Goal: Task Accomplishment & Management: Manage account settings

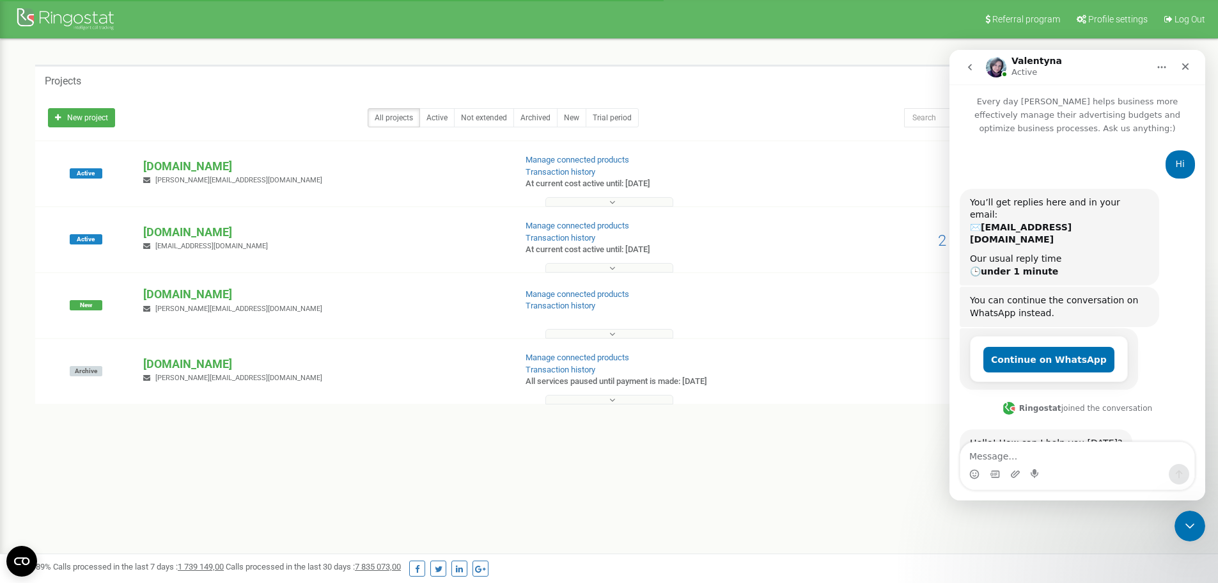
scroll to position [370, 0]
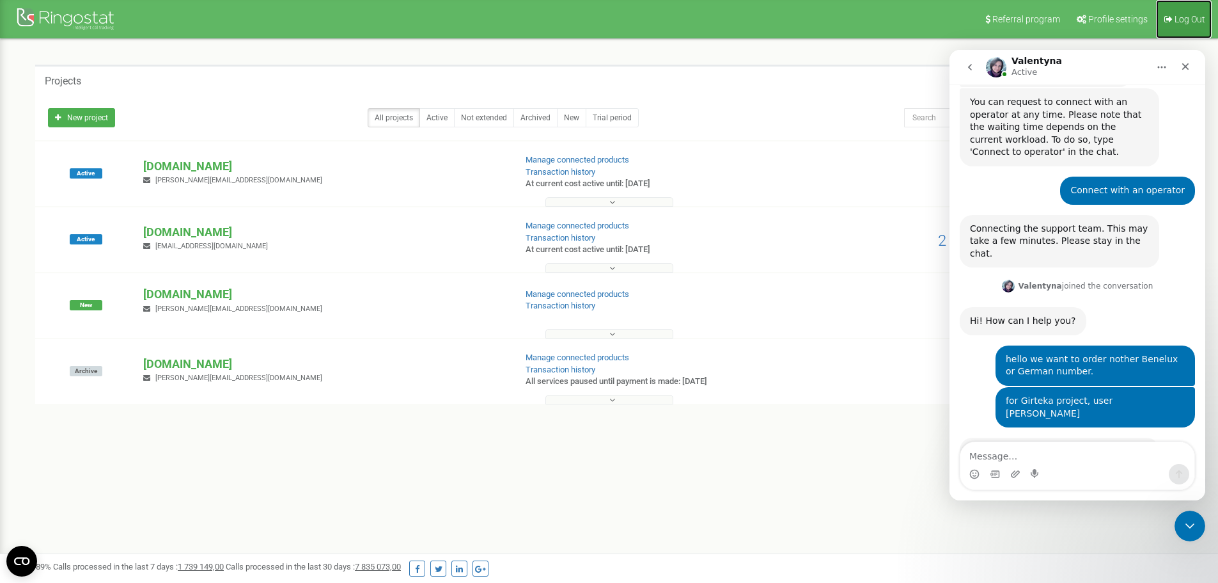
click at [1186, 19] on span "Log Out" at bounding box center [1190, 19] width 31 height 10
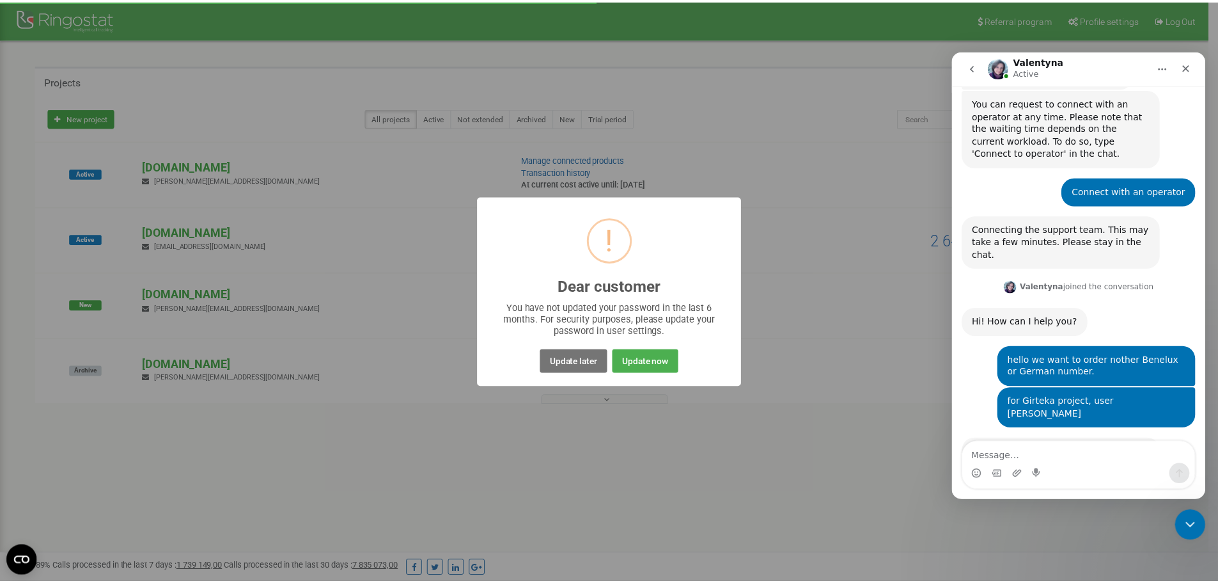
scroll to position [370, 0]
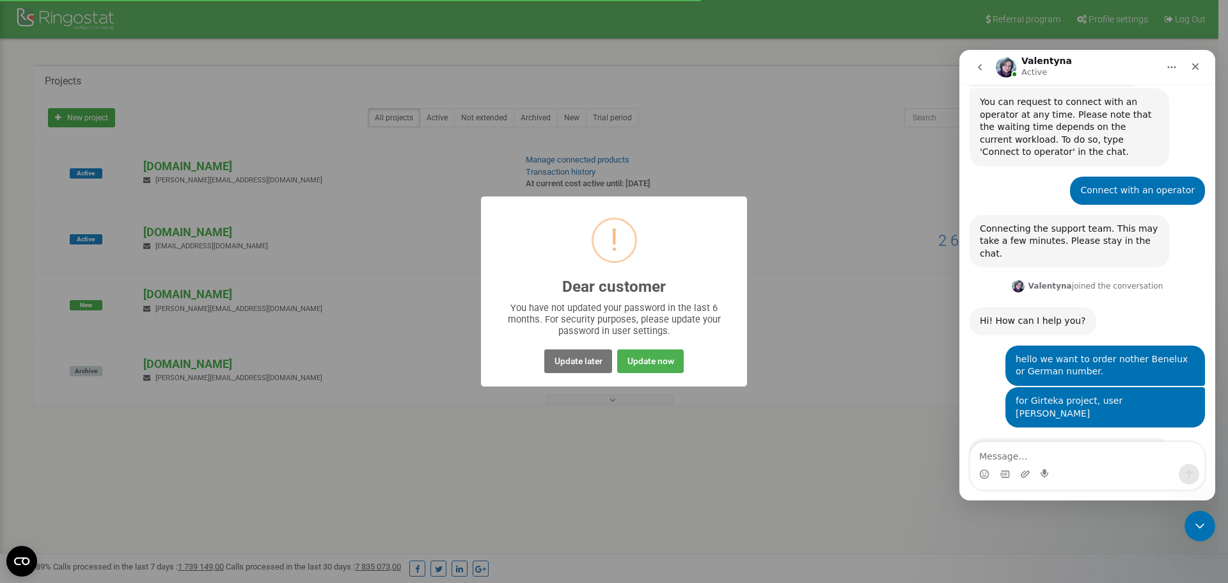
click at [260, 344] on div "! Dear customer × You have not updated your password in the last 6 months. For …" at bounding box center [614, 291] width 1228 height 583
click at [156, 221] on div "! Dear customer × You have not updated your password in the last 6 months. For …" at bounding box center [614, 291] width 1228 height 583
click at [577, 359] on button "Update later" at bounding box center [577, 361] width 67 height 24
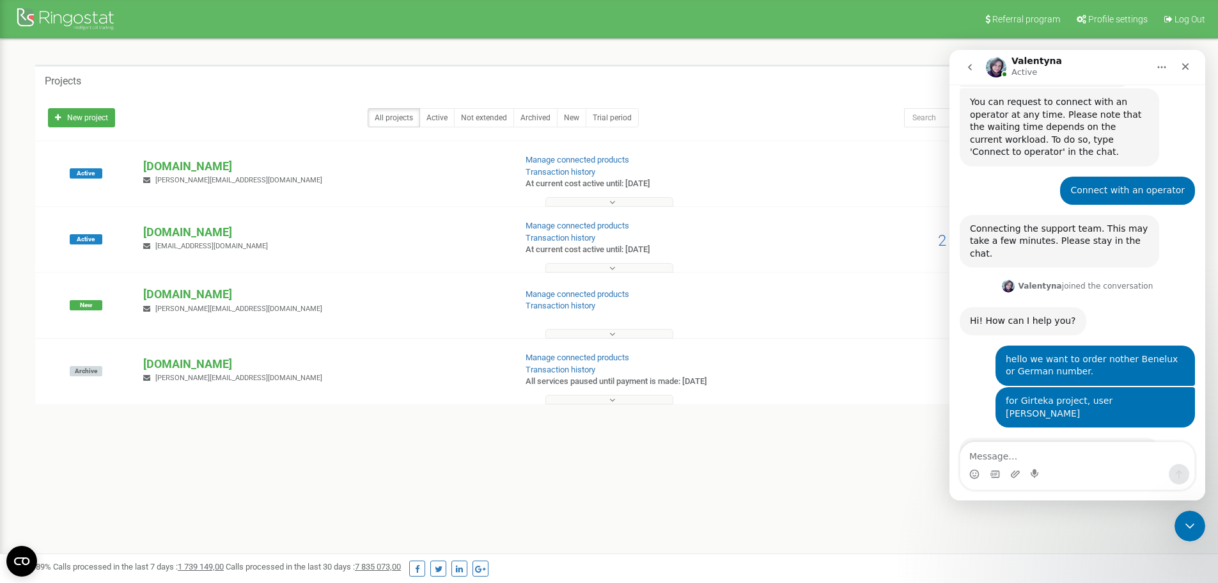
click at [172, 214] on div "Active girteka.eu rfq@girteka.eu Manage connected products Transaction history …" at bounding box center [609, 239] width 1148 height 65
click at [163, 225] on p "[DOMAIN_NAME]" at bounding box center [323, 232] width 361 height 17
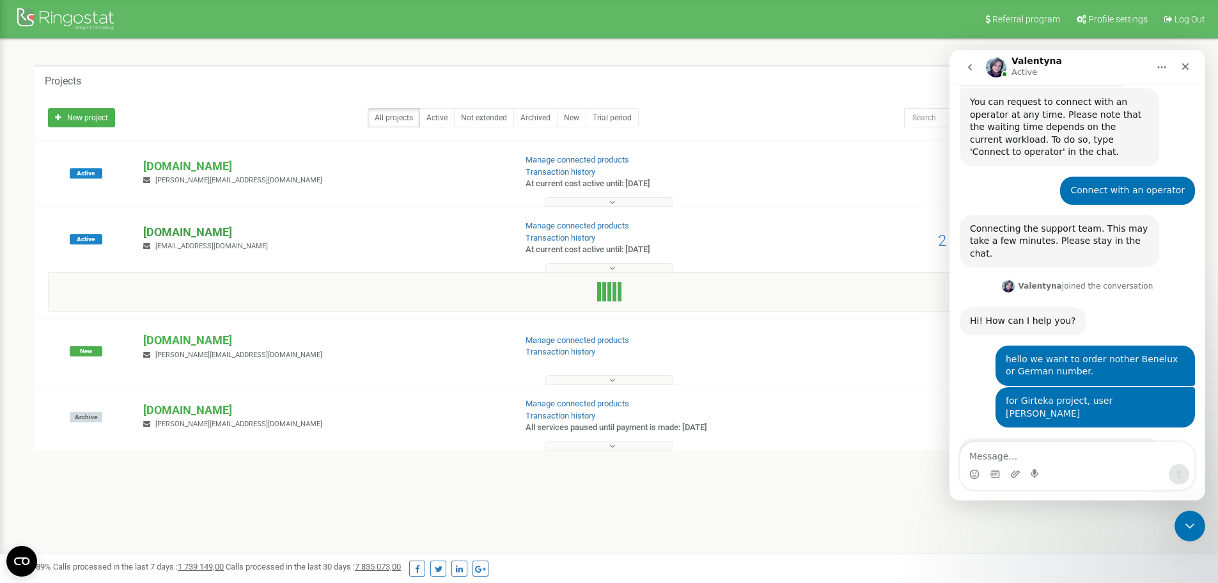
click at [164, 237] on p "[DOMAIN_NAME]" at bounding box center [323, 232] width 361 height 17
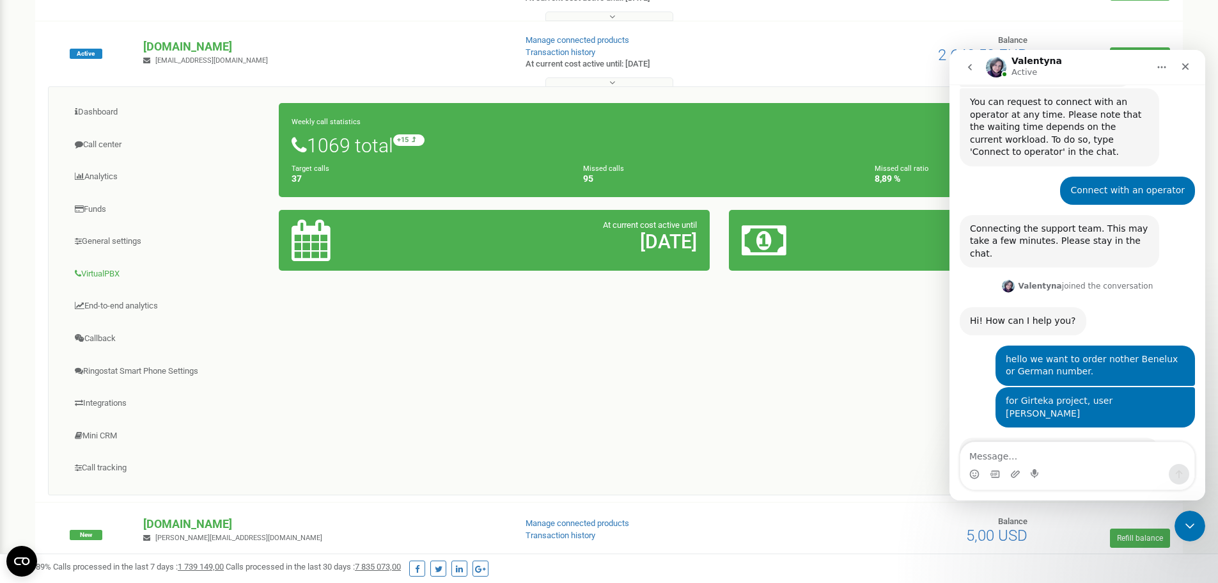
scroll to position [192, 0]
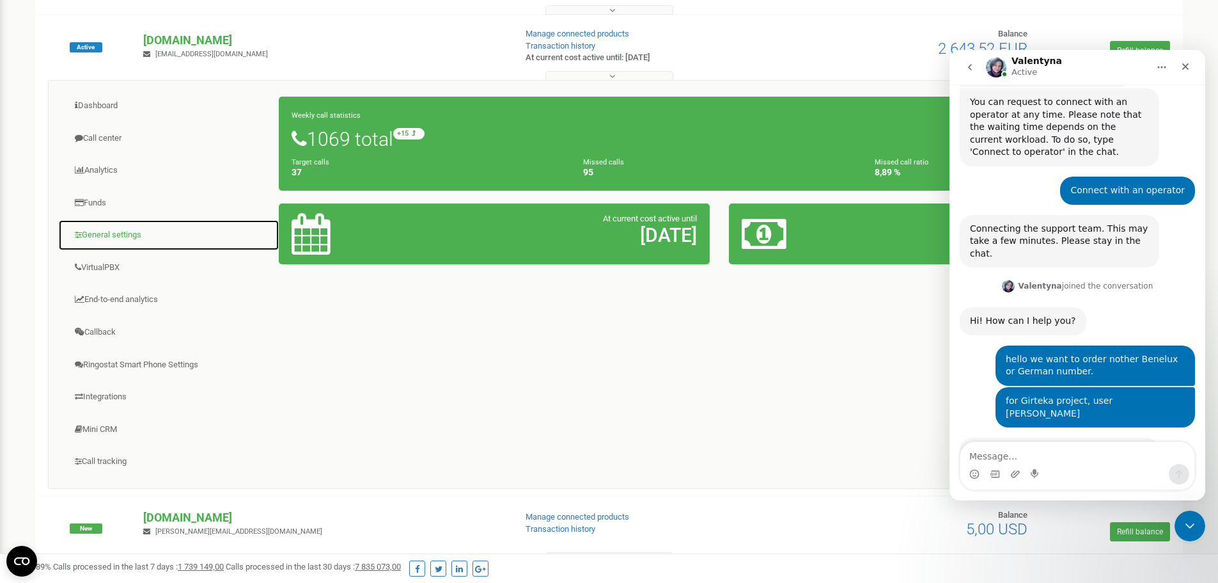
click at [107, 230] on link "General settings" at bounding box center [168, 234] width 221 height 31
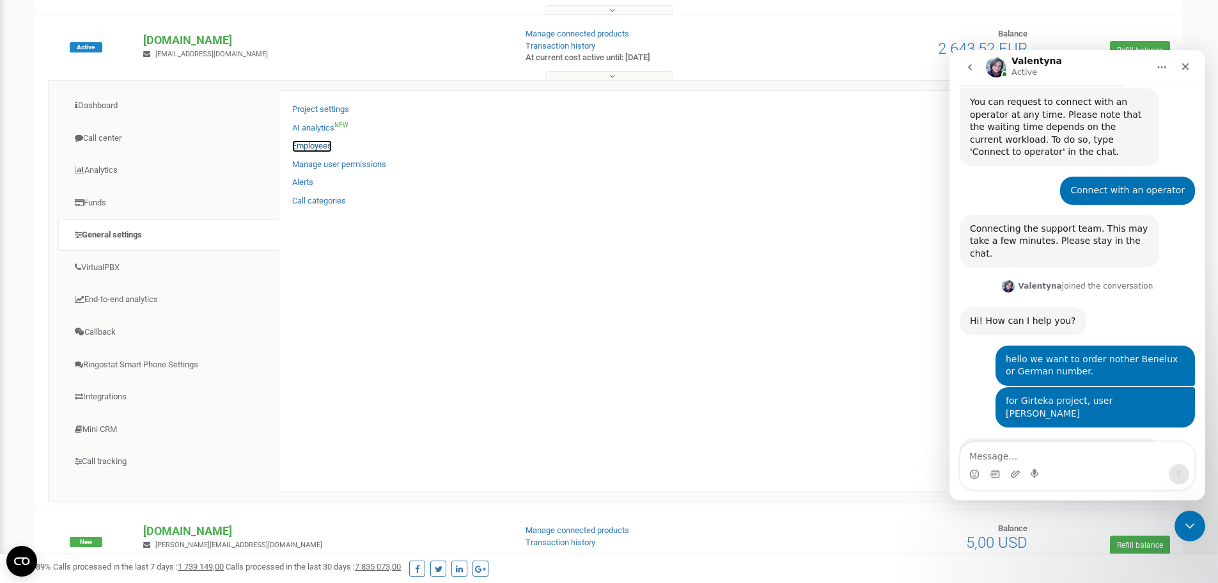
click at [312, 145] on link "Employees" at bounding box center [312, 146] width 40 height 12
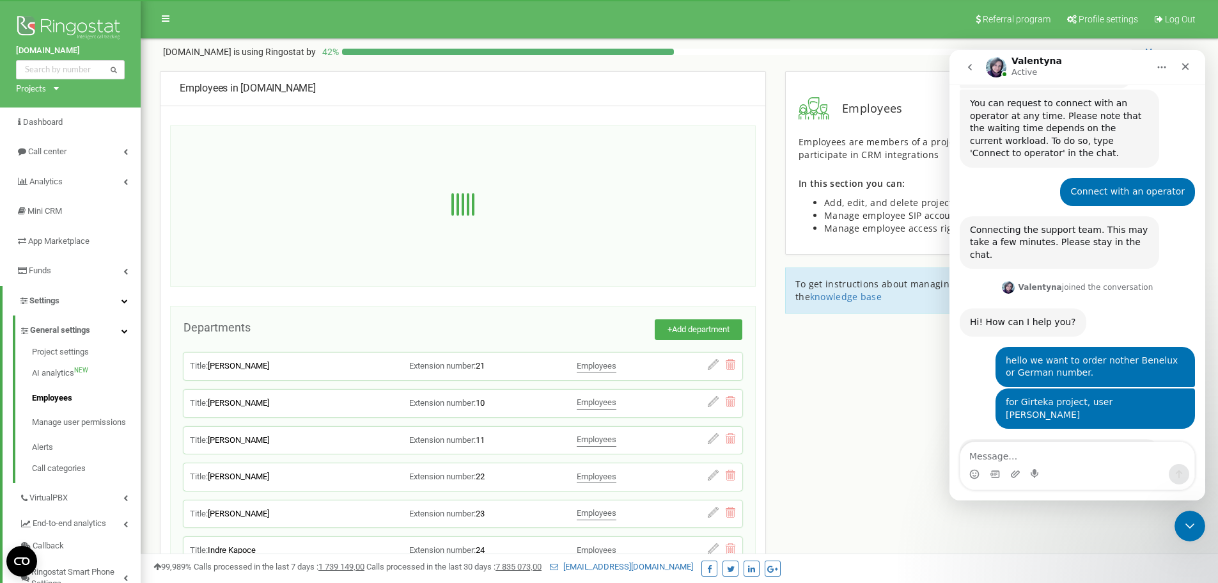
scroll to position [370, 0]
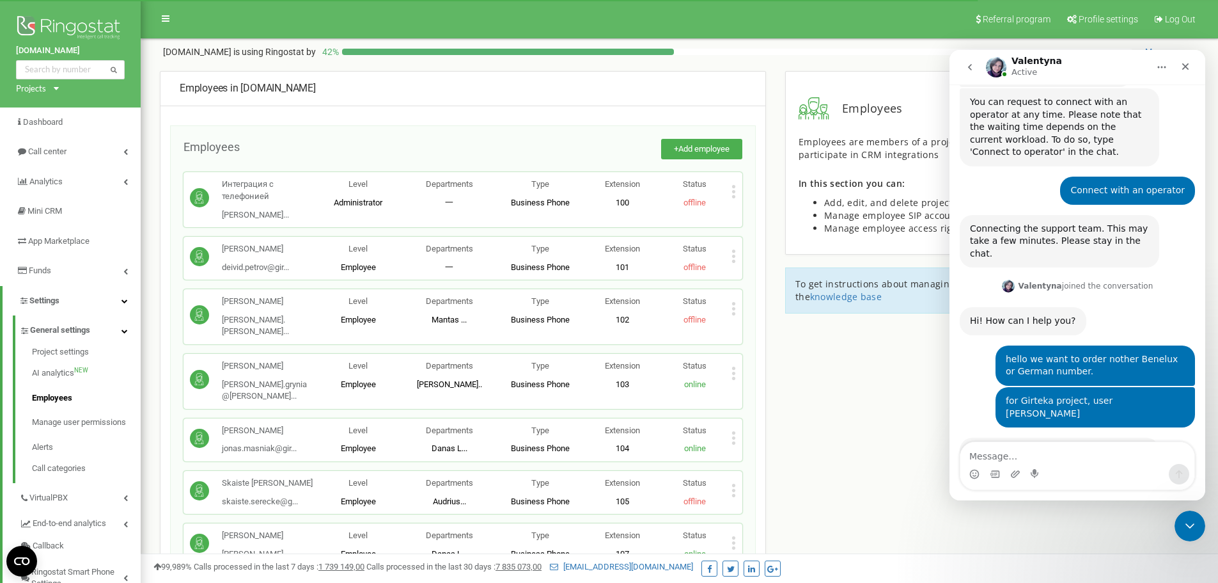
scroll to position [3497, 0]
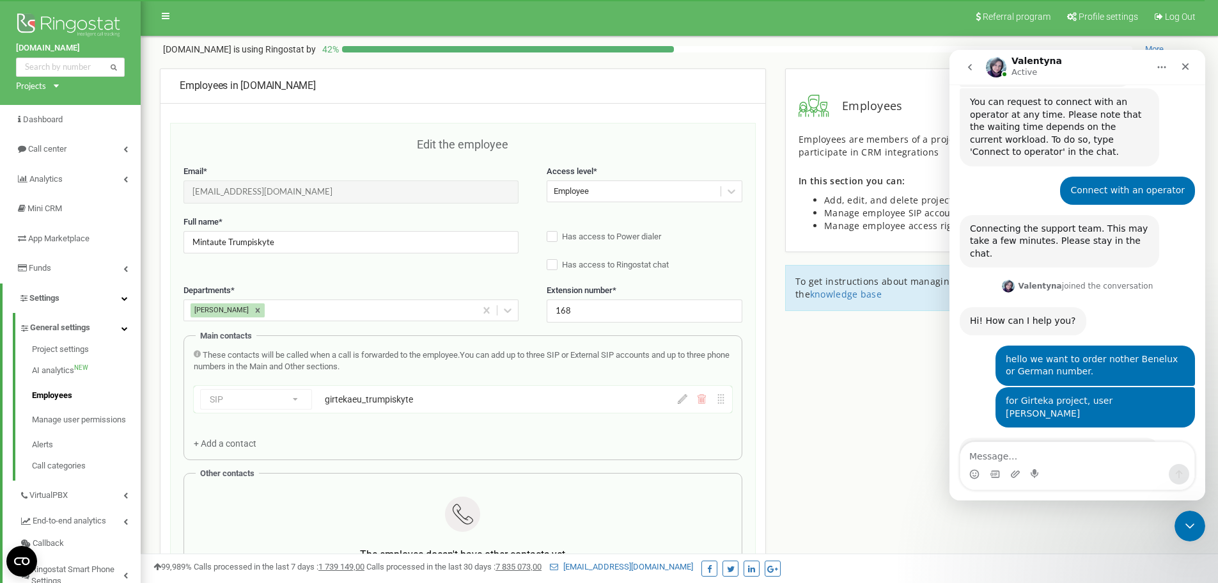
scroll to position [0, 0]
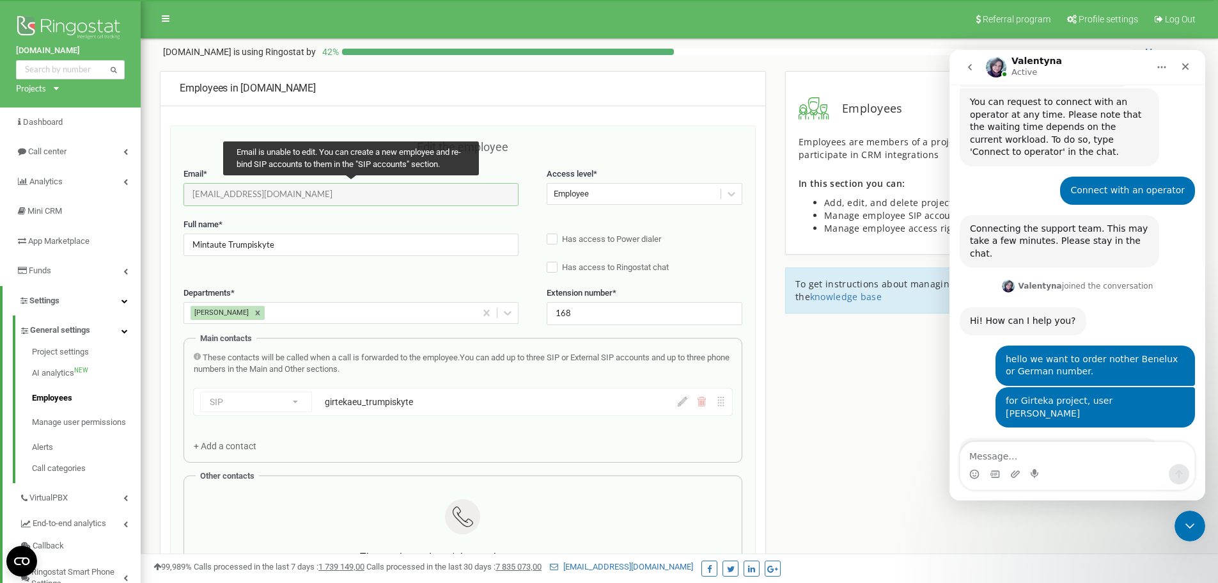
drag, startPoint x: 331, startPoint y: 192, endPoint x: 193, endPoint y: 195, distance: 137.5
click at [193, 195] on input "[EMAIL_ADDRESS][DOMAIN_NAME]" at bounding box center [351, 194] width 335 height 22
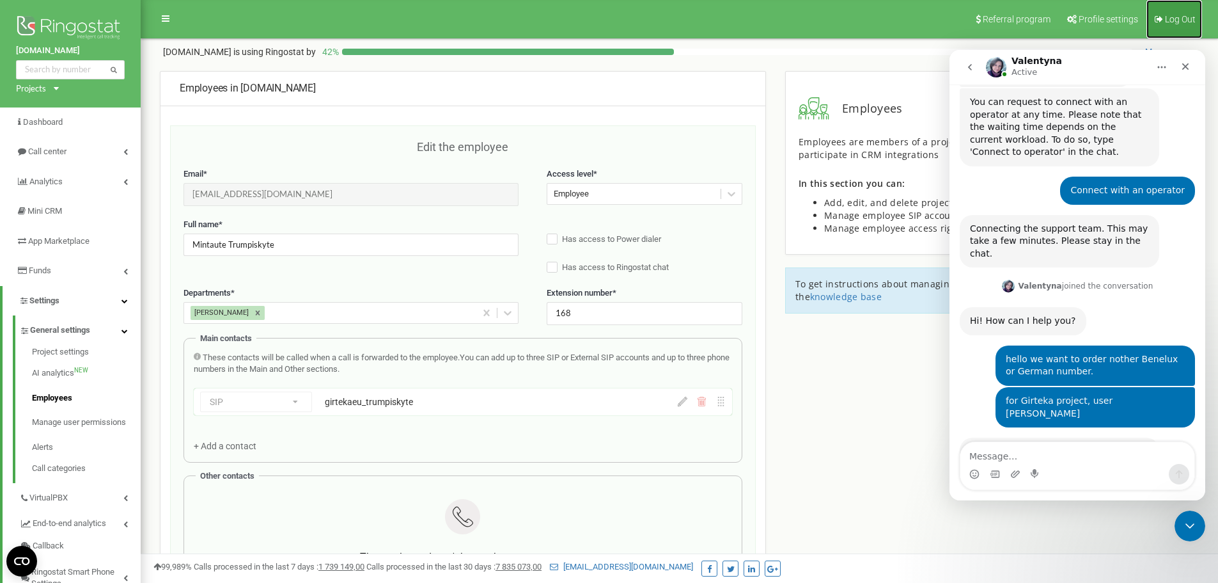
click at [1175, 19] on span "Log Out" at bounding box center [1180, 19] width 31 height 10
